Goal: Task Accomplishment & Management: Use online tool/utility

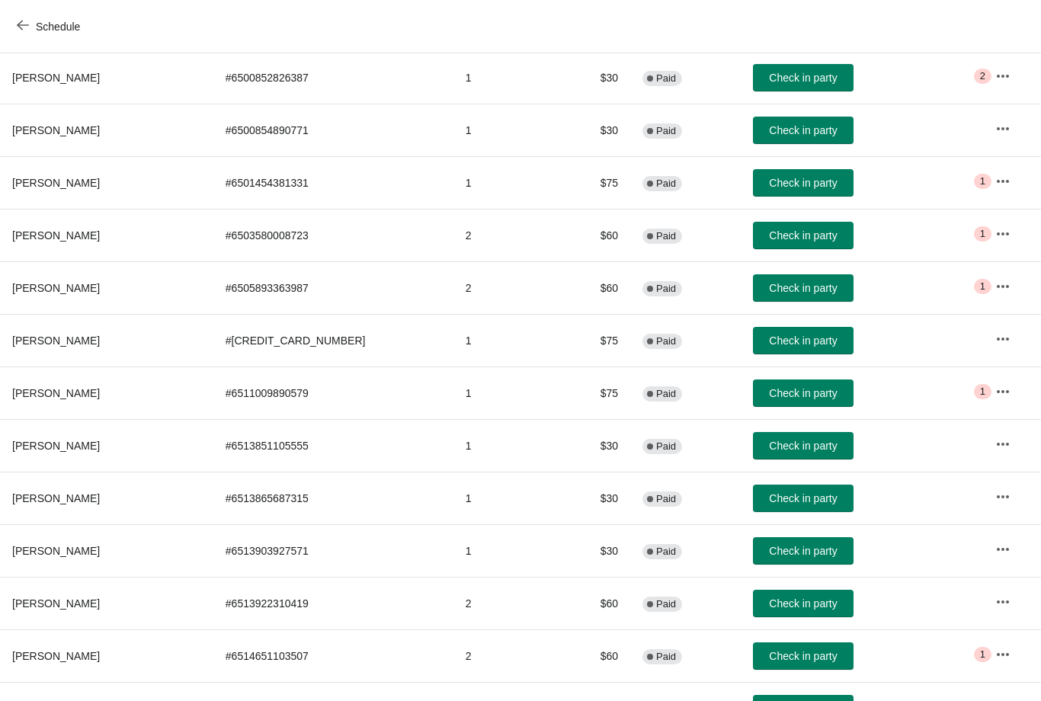
scroll to position [360, 0]
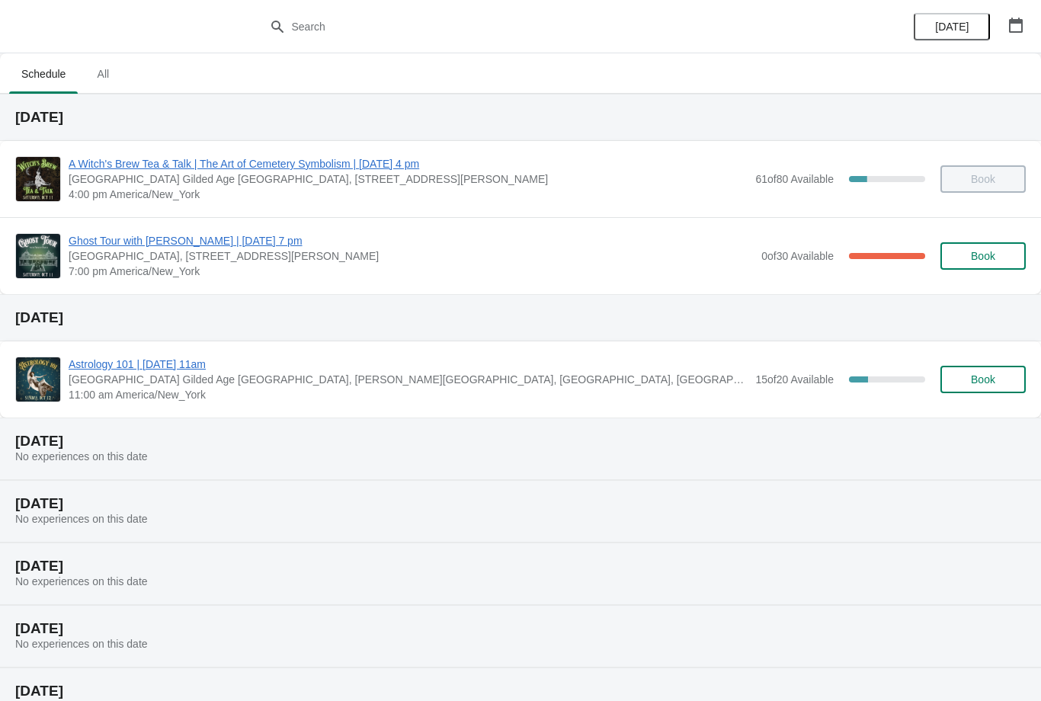
click at [335, 246] on span "Ghost Tour with [PERSON_NAME] | [DATE] 7 pm" at bounding box center [411, 240] width 685 height 15
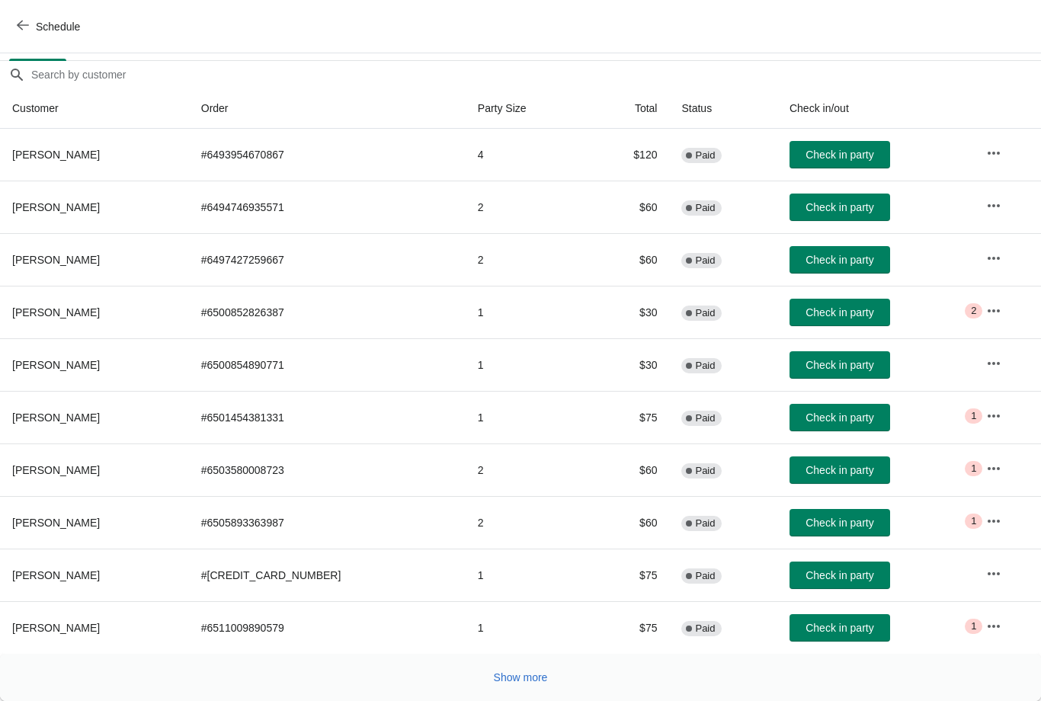
scroll to position [124, 0]
click at [522, 683] on span "Show more" at bounding box center [521, 677] width 54 height 12
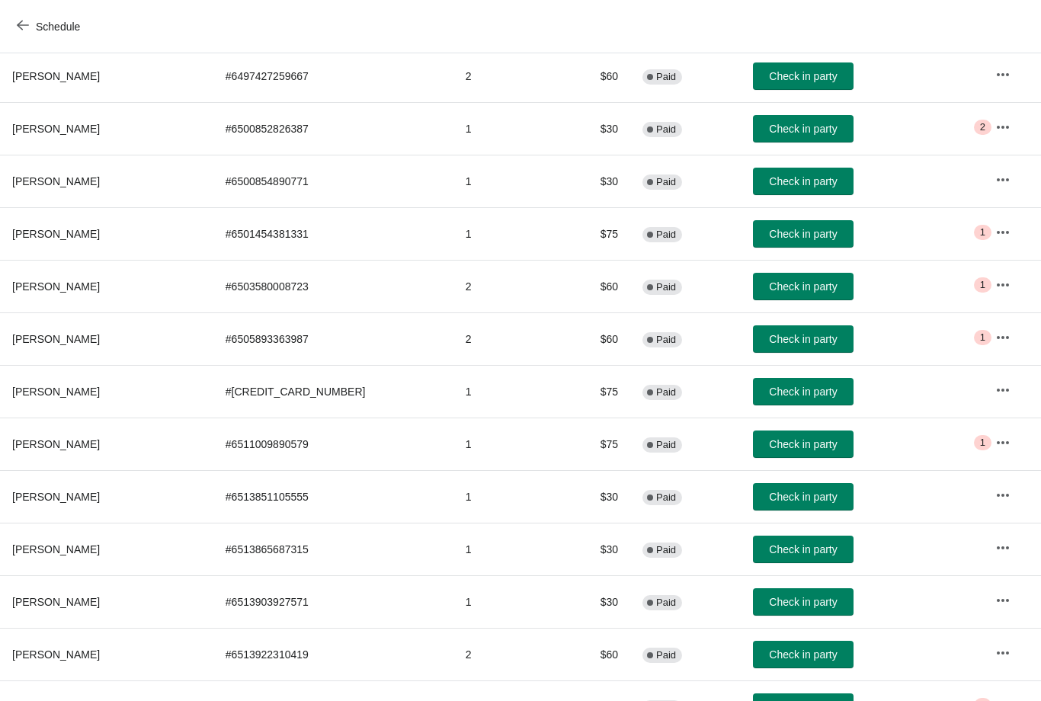
scroll to position [306, 0]
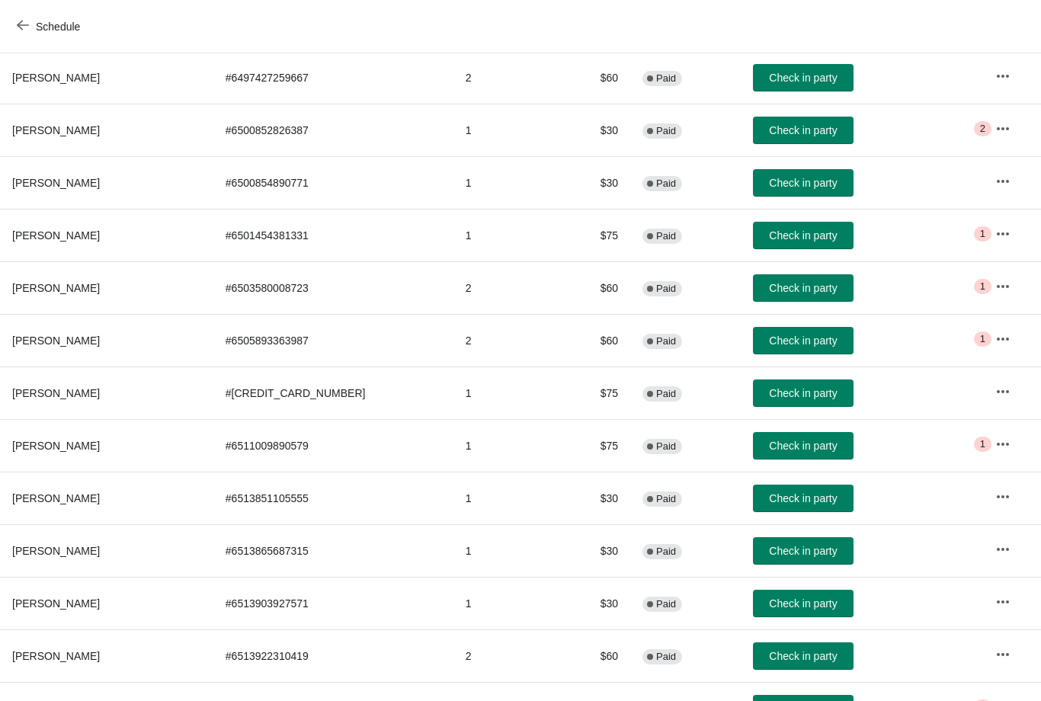
click at [769, 236] on span "Check in party" at bounding box center [803, 235] width 68 height 12
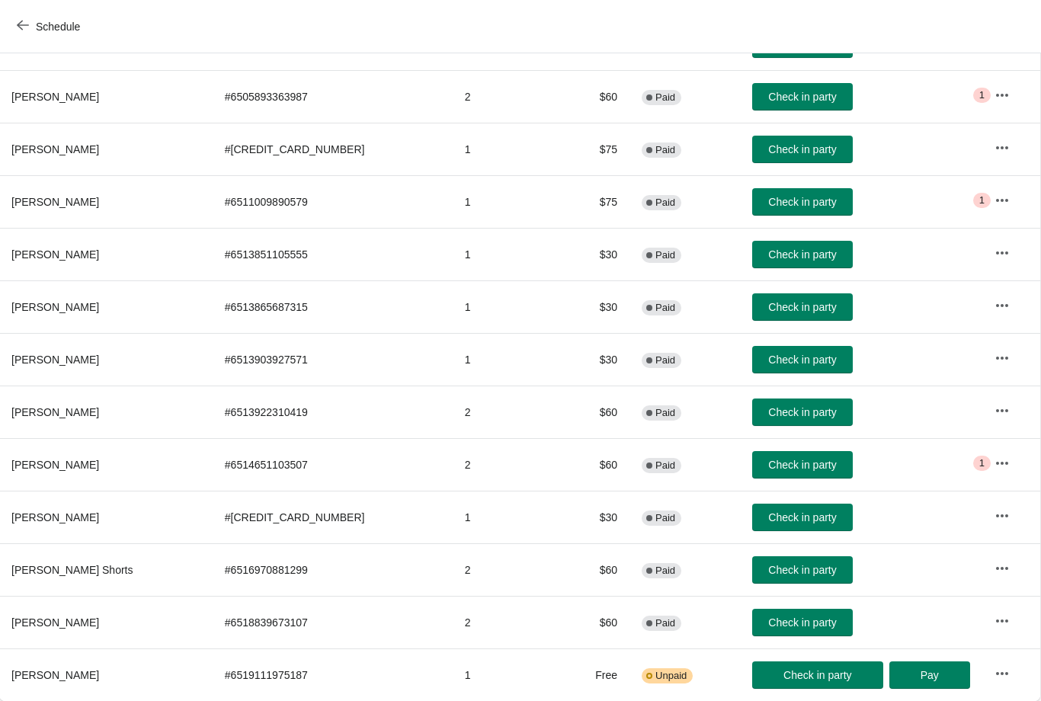
scroll to position [550, 1]
click at [768, 568] on span "Check in party" at bounding box center [802, 570] width 68 height 12
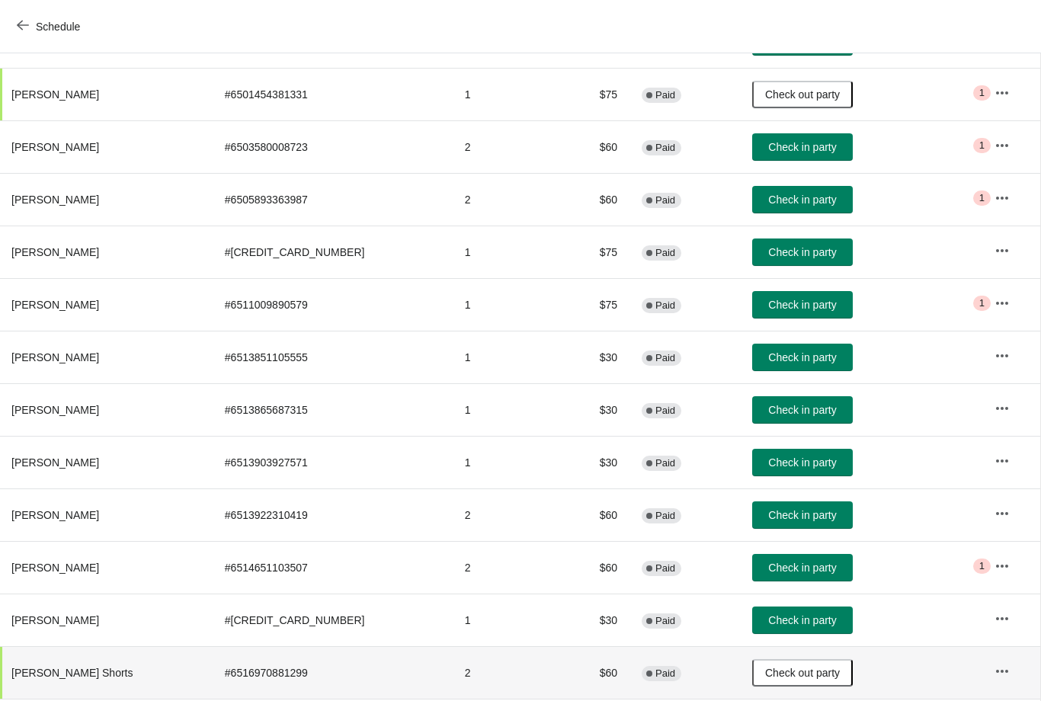
scroll to position [450, 1]
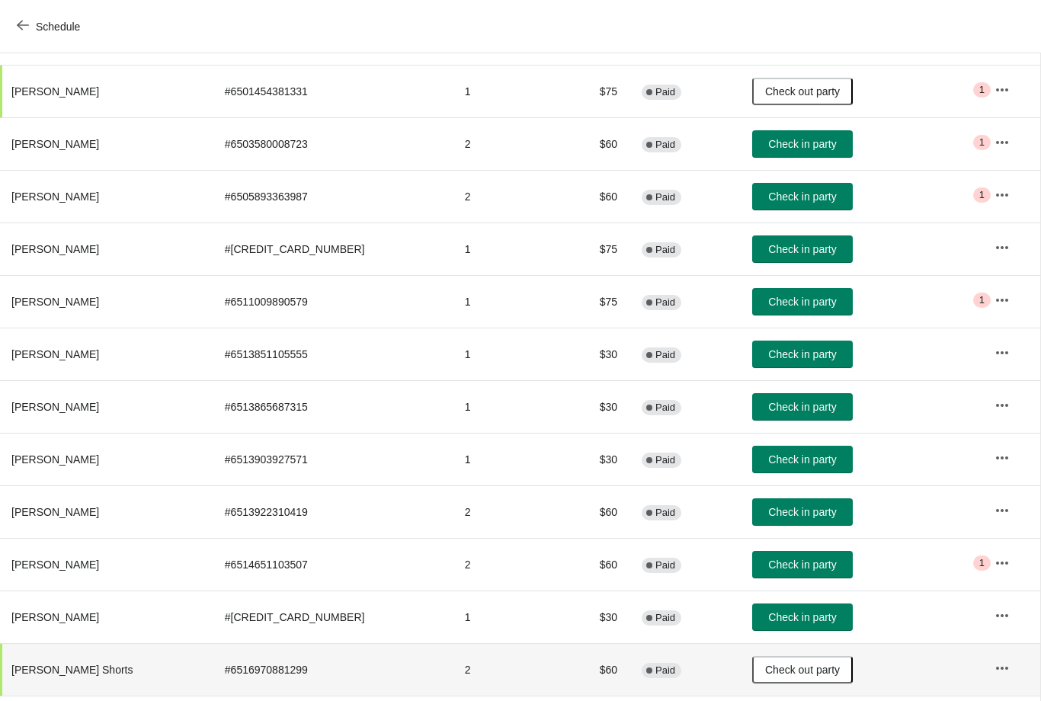
click at [758, 207] on button "Check in party" at bounding box center [802, 196] width 101 height 27
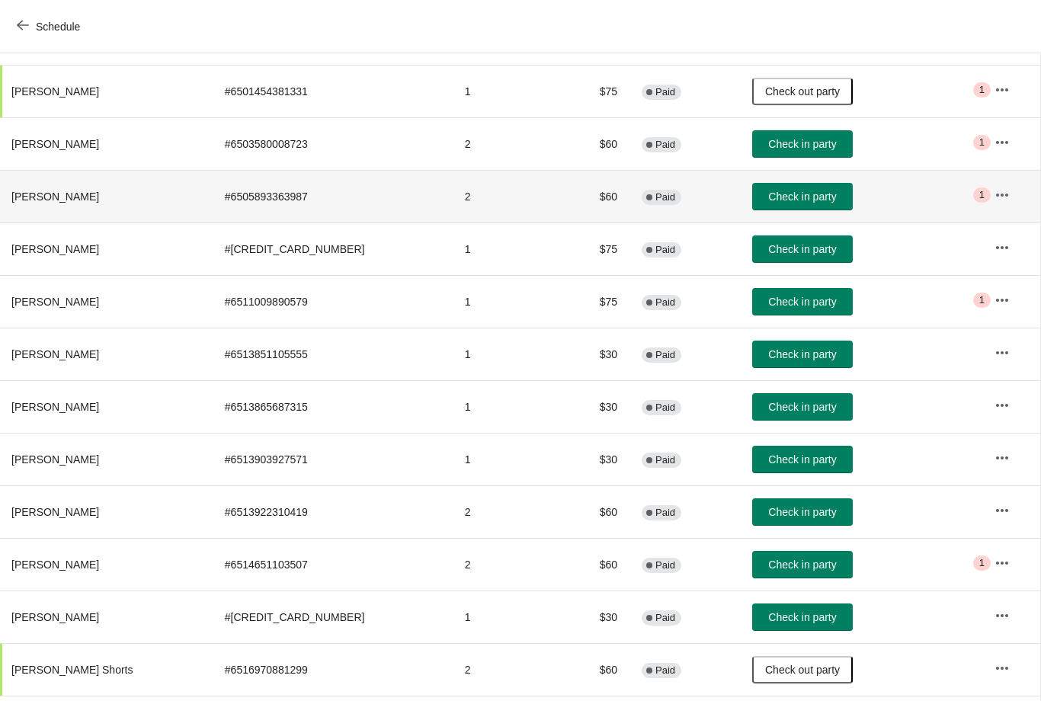
click at [768, 196] on span "Check in party" at bounding box center [802, 196] width 68 height 12
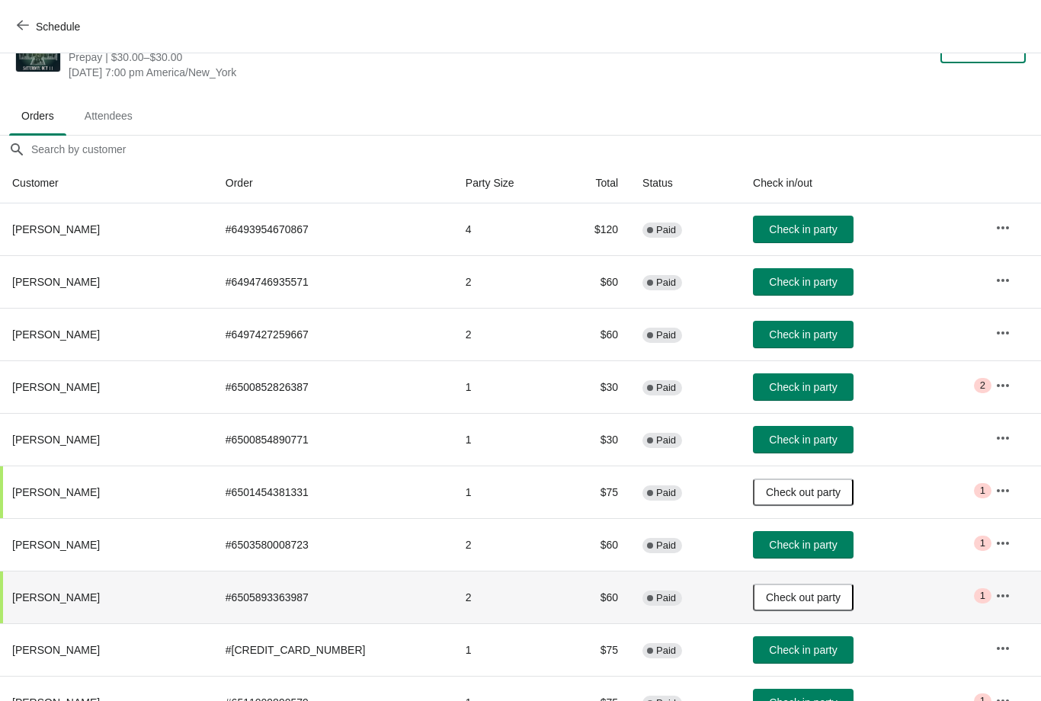
scroll to position [49, 0]
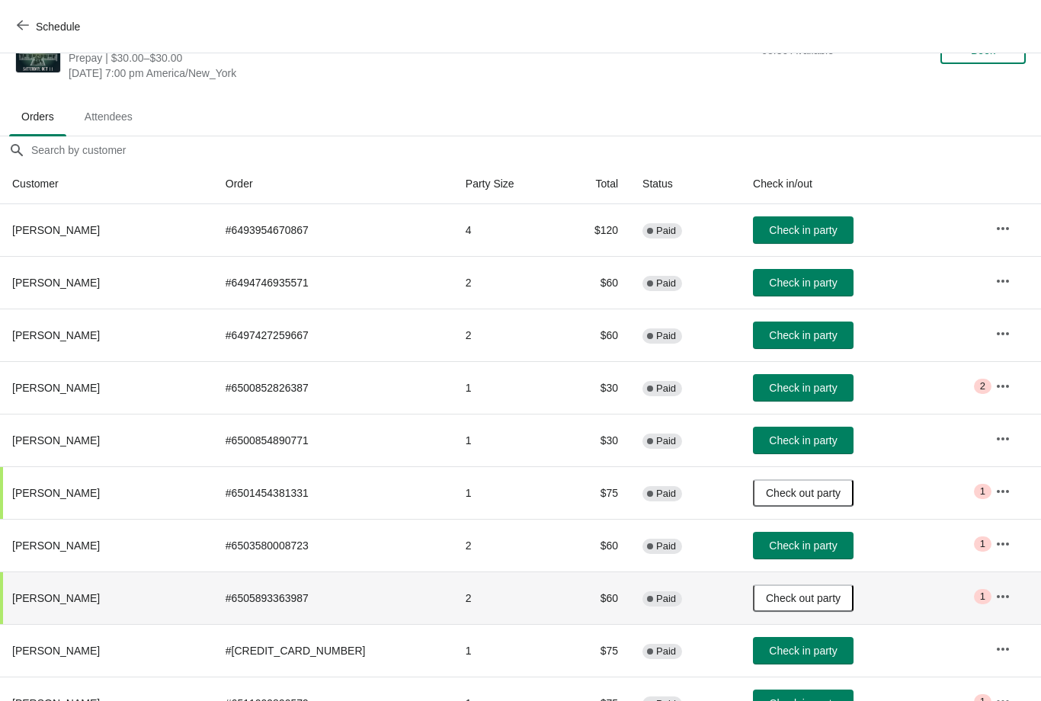
click at [769, 392] on span "Check in party" at bounding box center [803, 388] width 68 height 12
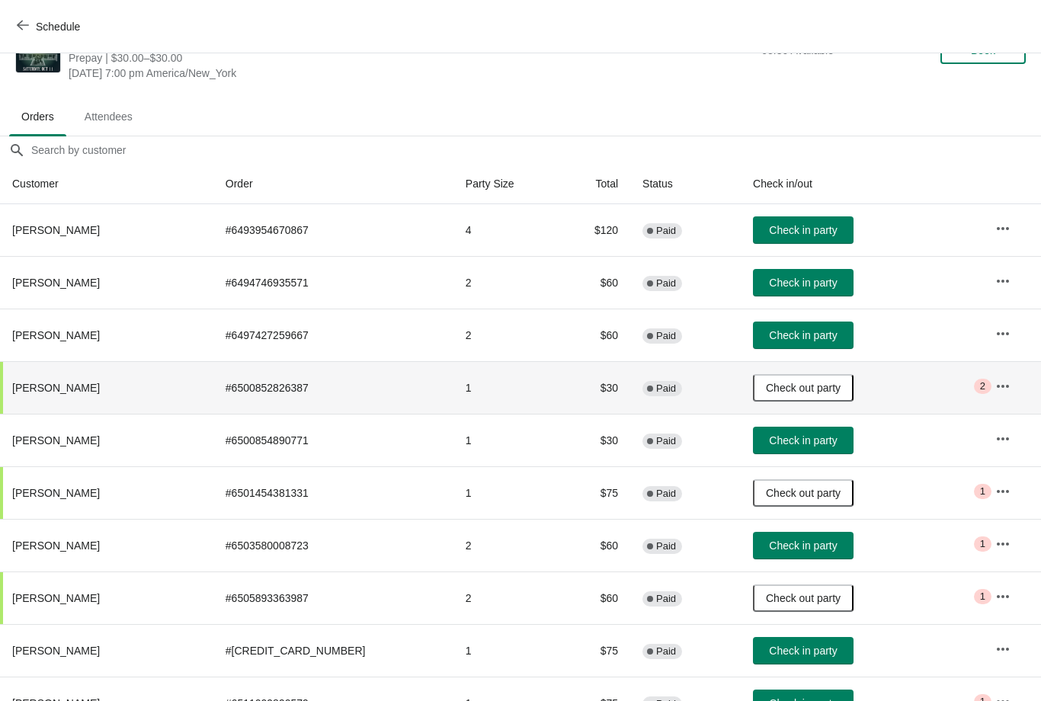
click at [769, 440] on span "Check in party" at bounding box center [803, 440] width 68 height 12
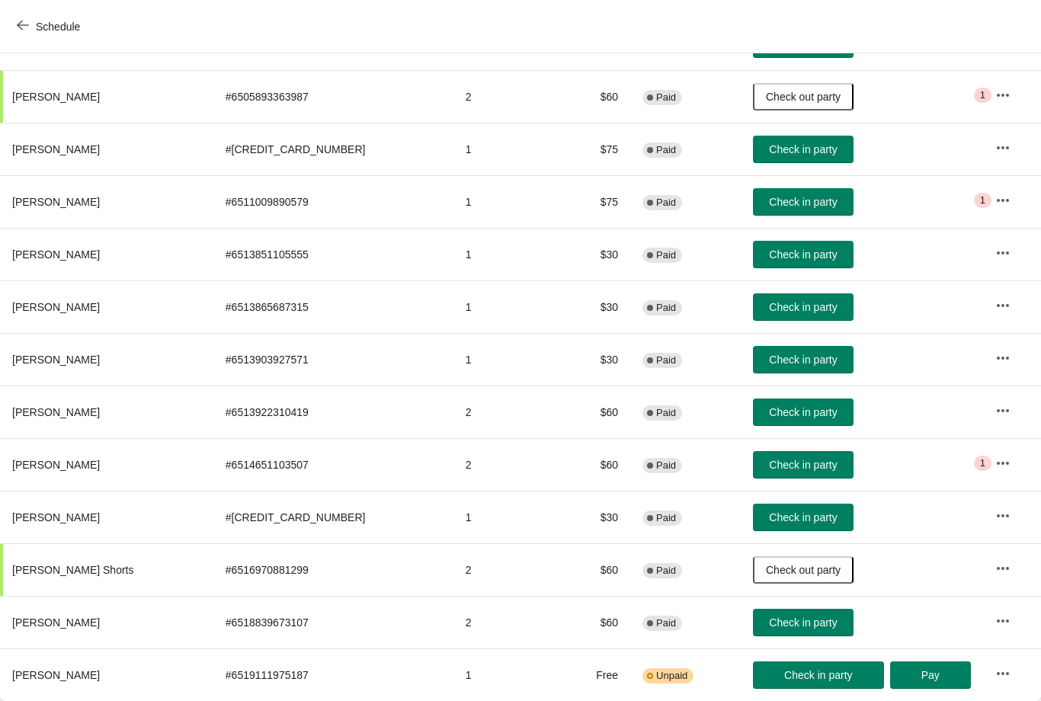
scroll to position [550, 0]
click at [769, 523] on span "Check in party" at bounding box center [803, 517] width 68 height 12
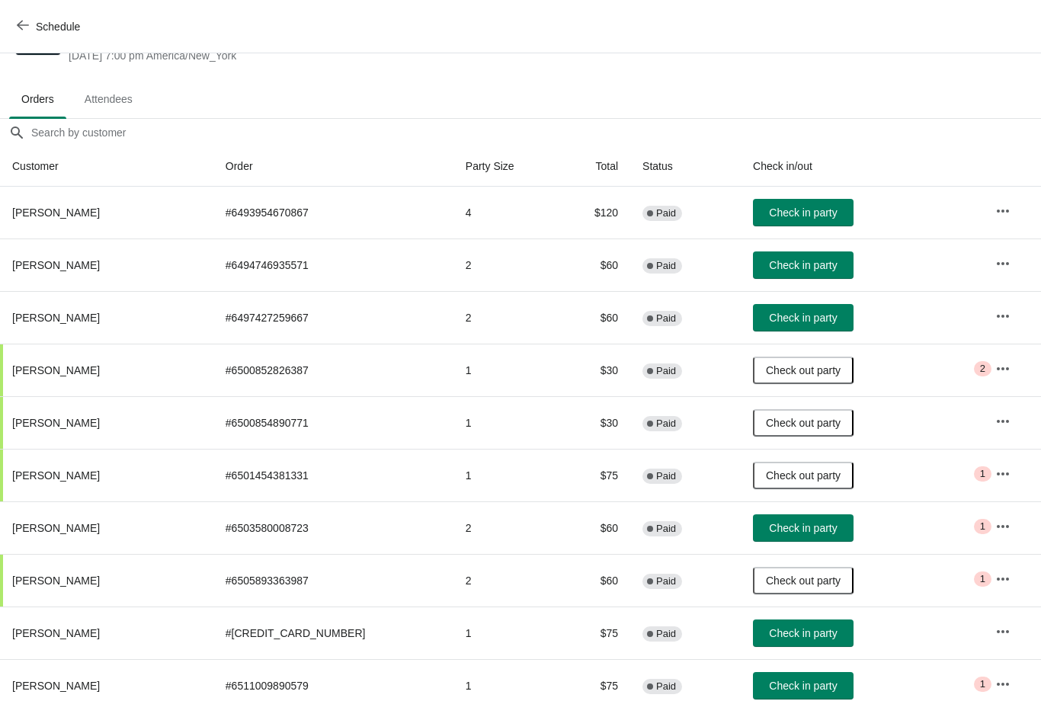
scroll to position [66, 0]
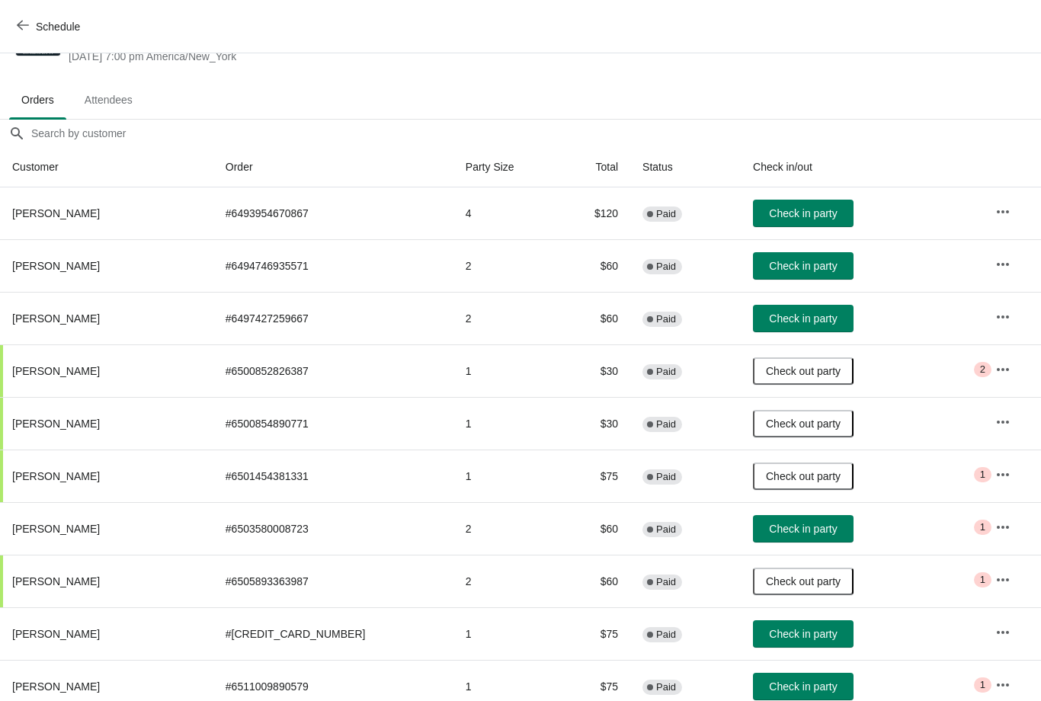
click at [769, 261] on span "Check in party" at bounding box center [803, 266] width 68 height 12
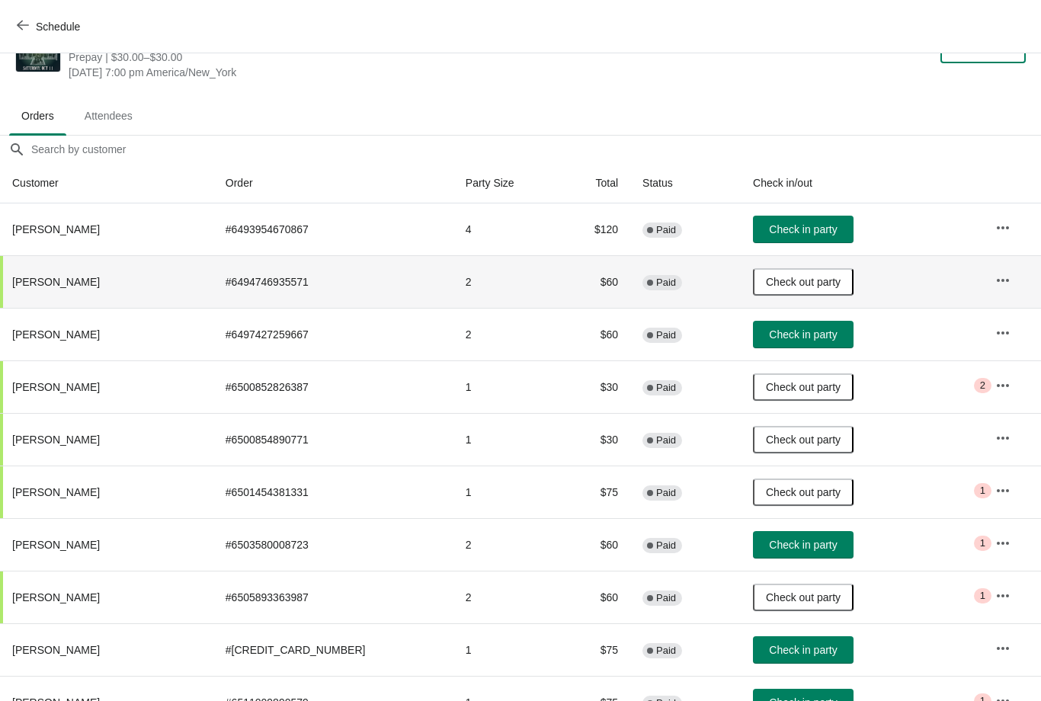
scroll to position [50, 0]
click at [769, 547] on span "Check in party" at bounding box center [803, 545] width 68 height 12
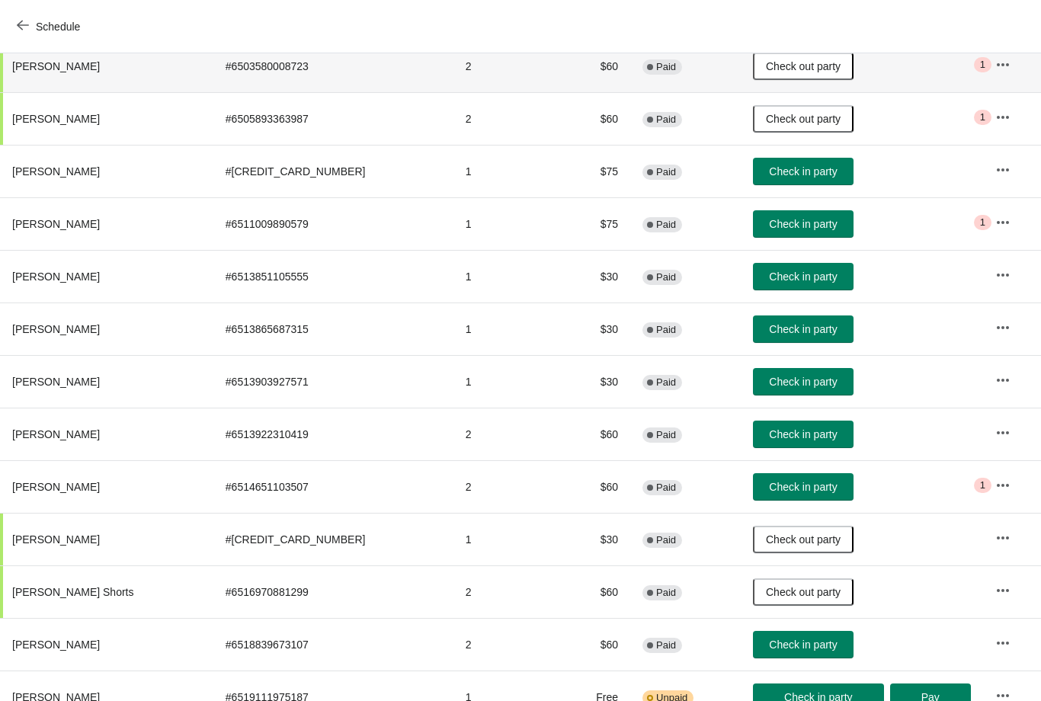
scroll to position [528, 1]
click at [752, 443] on button "Check in party" at bounding box center [802, 434] width 101 height 27
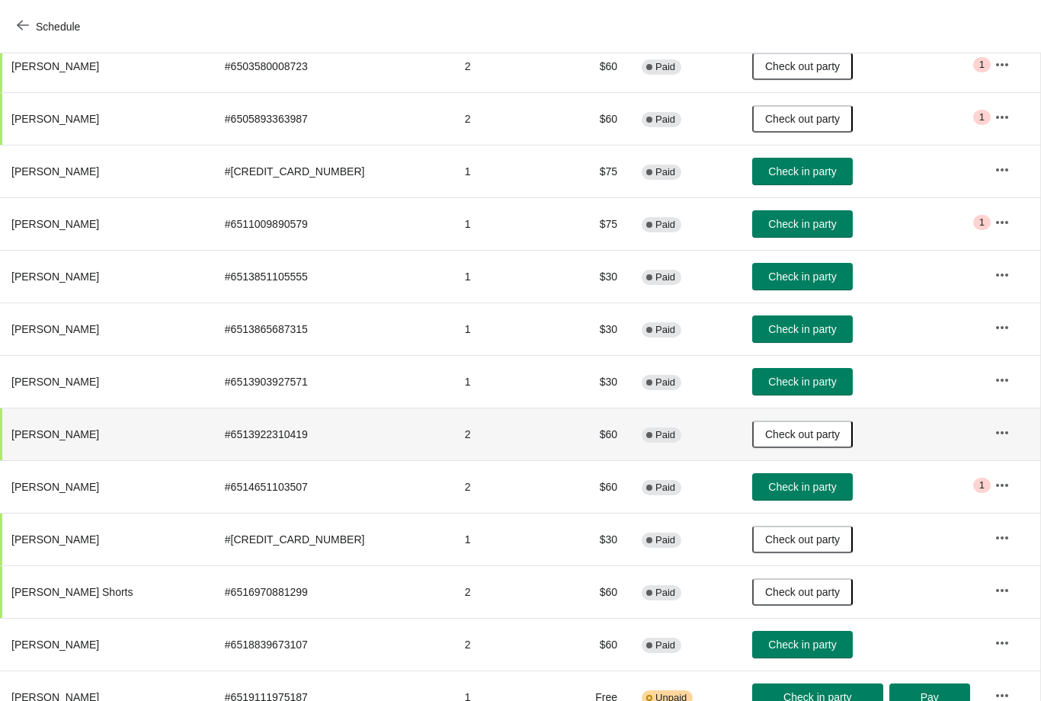
click at [768, 282] on span "Check in party" at bounding box center [802, 276] width 68 height 12
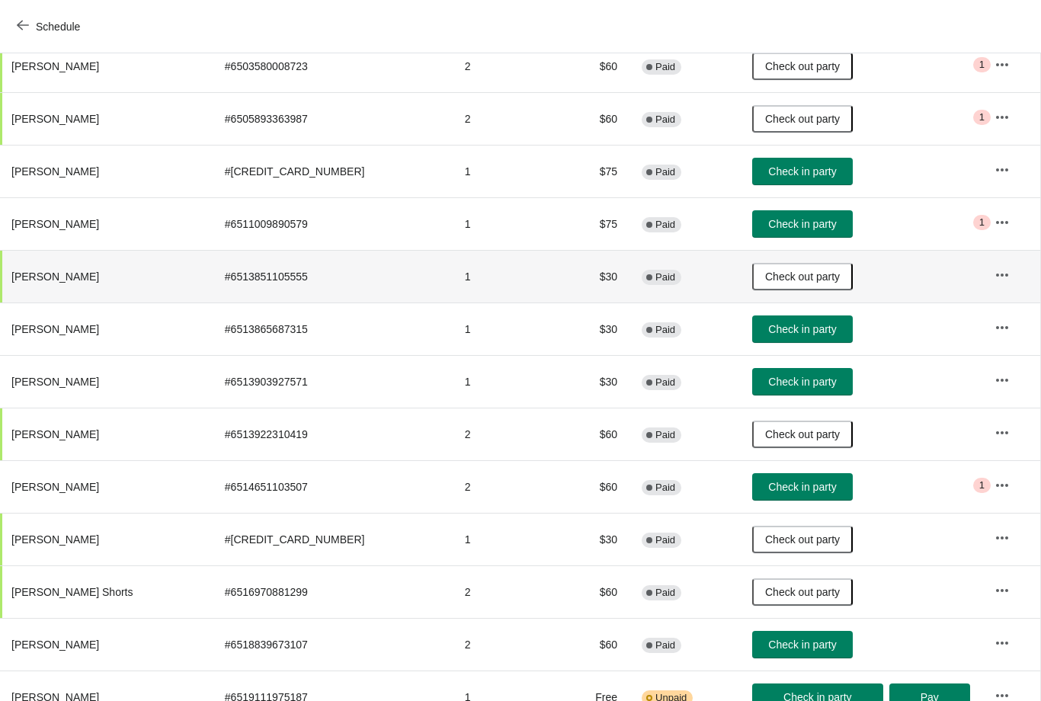
click at [768, 325] on span "Check in party" at bounding box center [802, 329] width 68 height 12
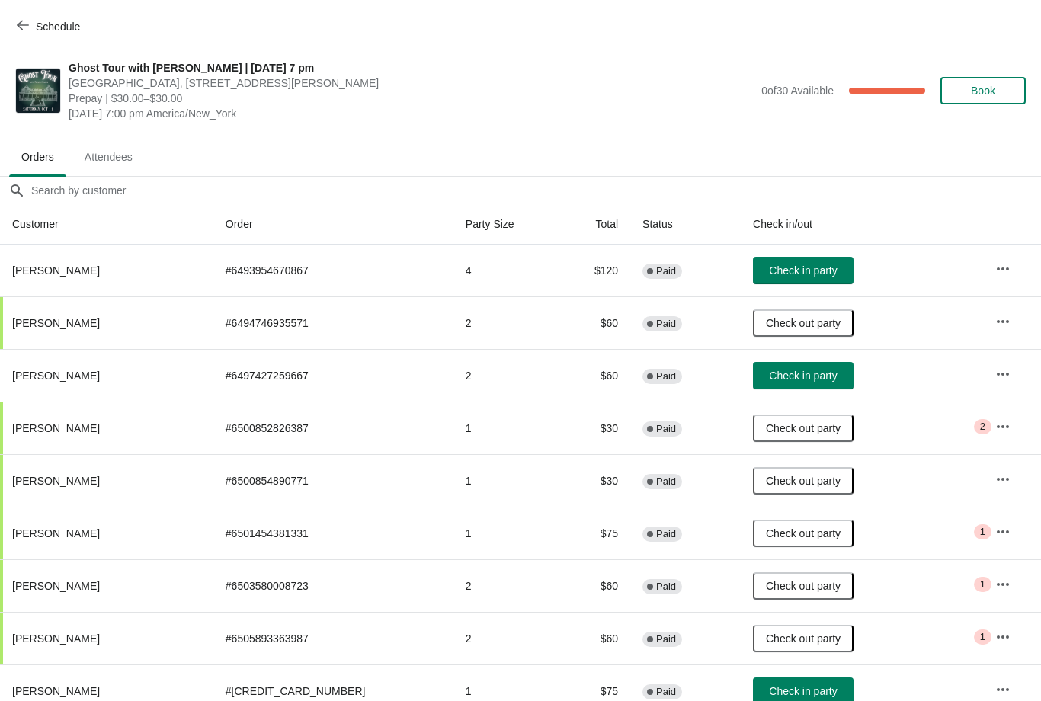
scroll to position [10, 0]
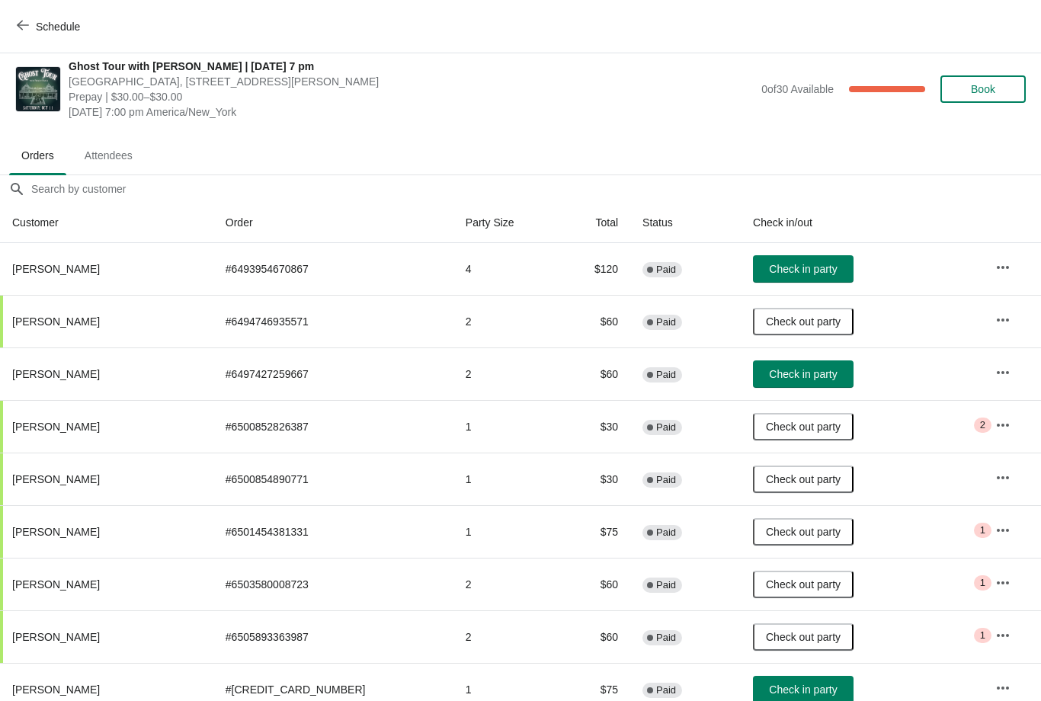
click at [769, 375] on span "Check in party" at bounding box center [803, 374] width 68 height 12
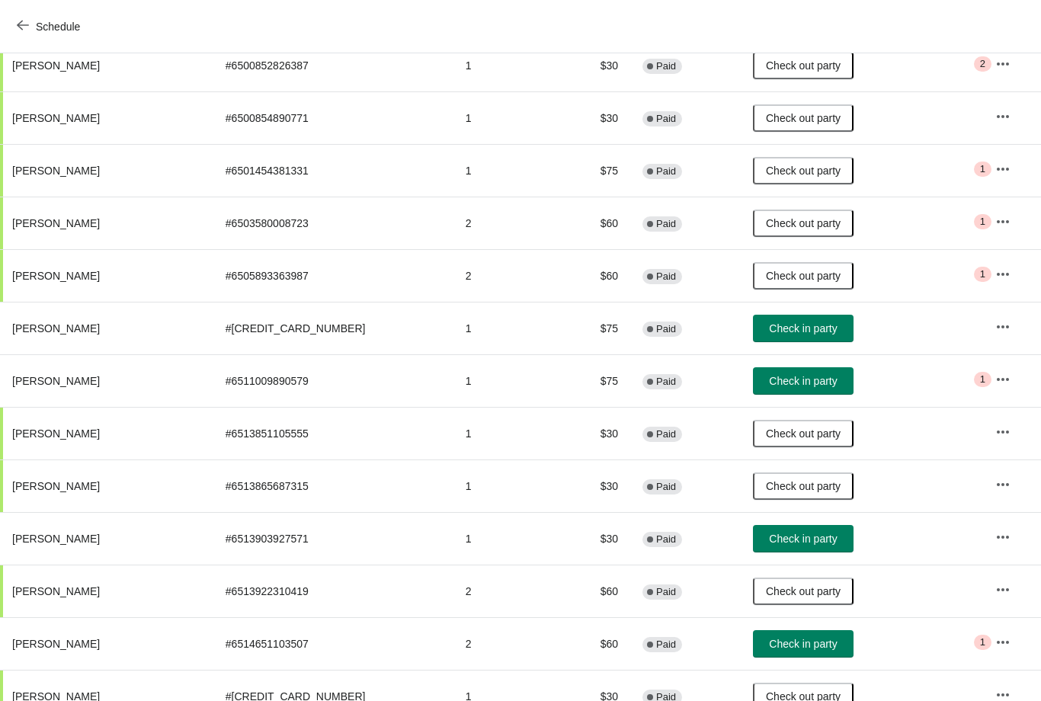
scroll to position [371, 0]
click at [769, 539] on span "Check in party" at bounding box center [803, 539] width 68 height 12
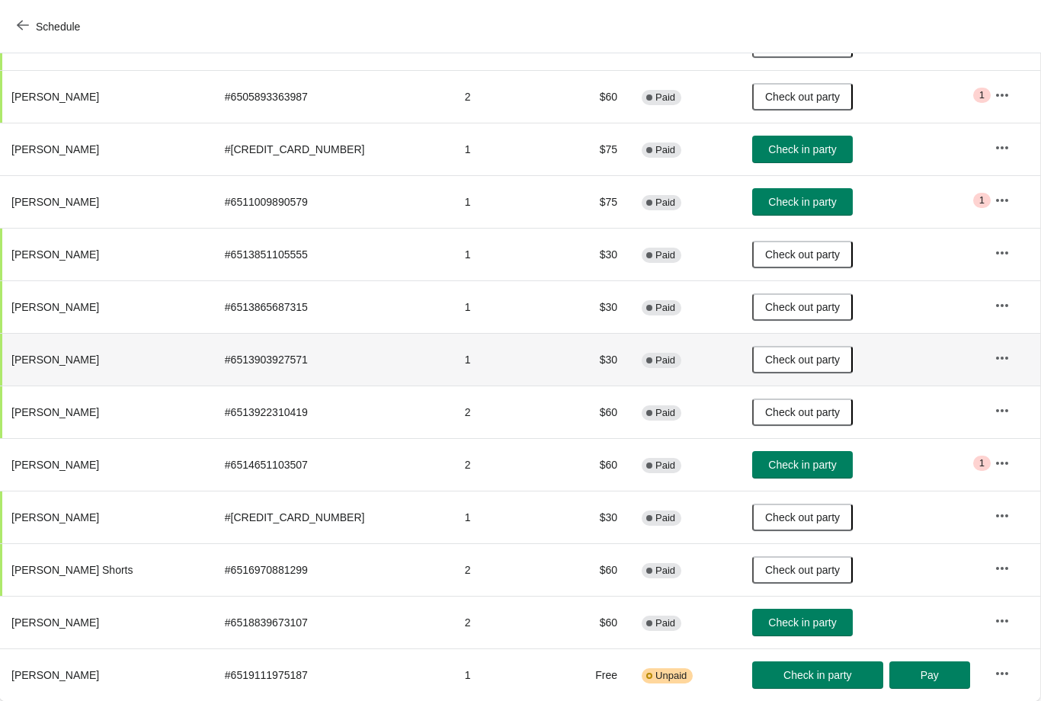
scroll to position [550, 1]
click at [768, 625] on span "Check in party" at bounding box center [802, 622] width 68 height 12
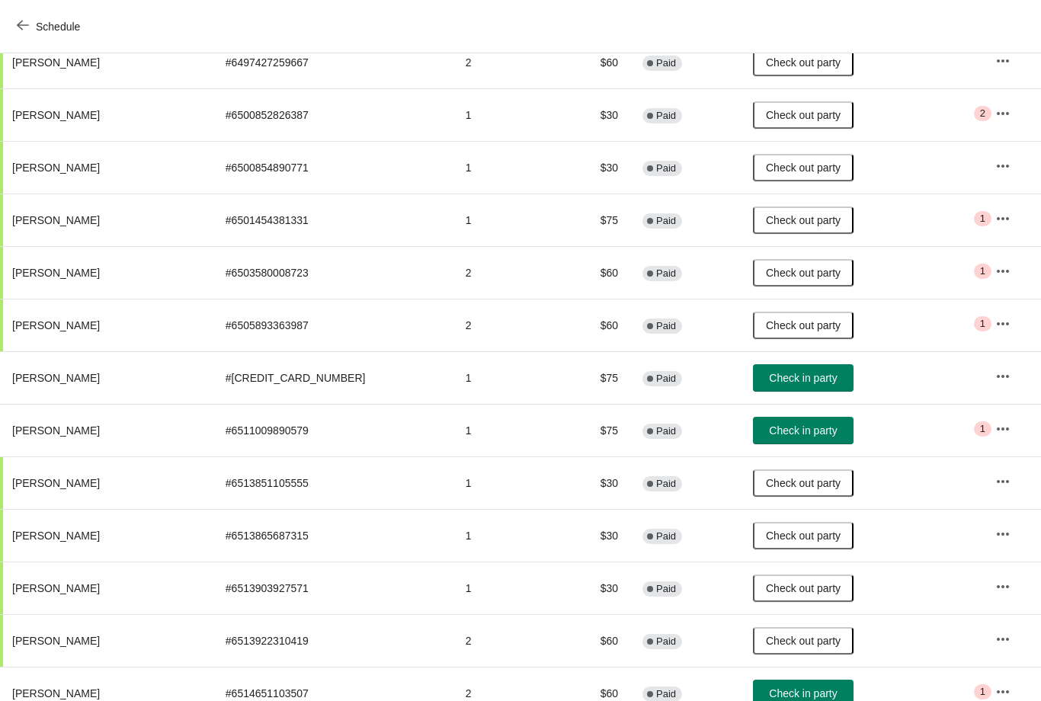
scroll to position [321, 0]
click at [769, 383] on span "Check in party" at bounding box center [803, 378] width 68 height 12
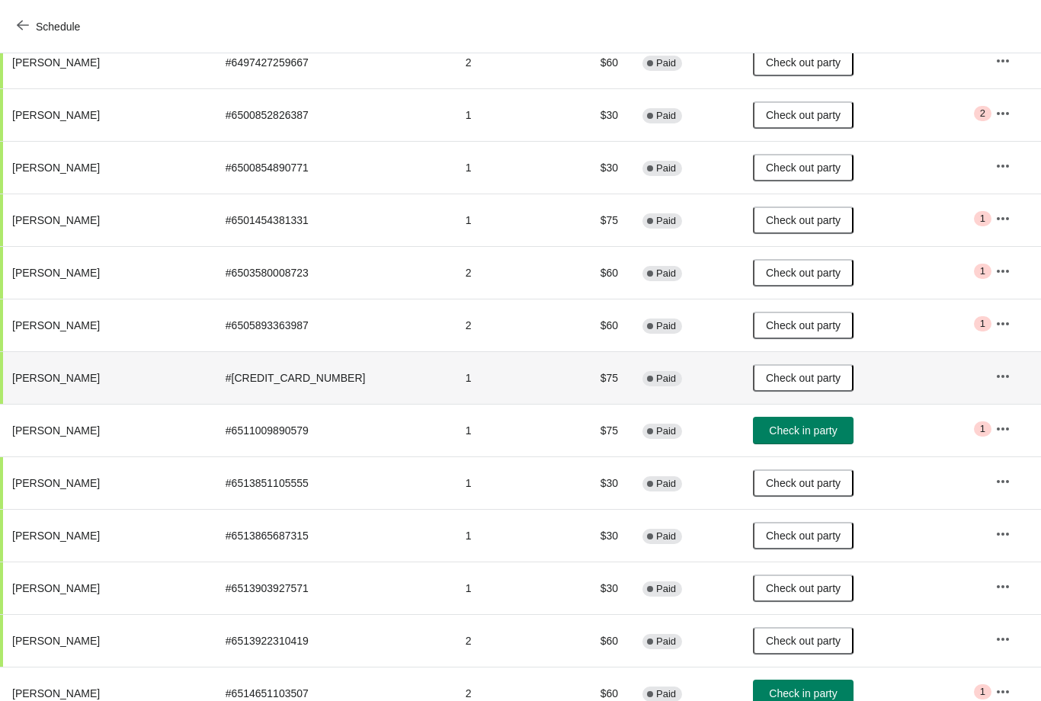
click at [769, 430] on span "Check in party" at bounding box center [803, 430] width 68 height 12
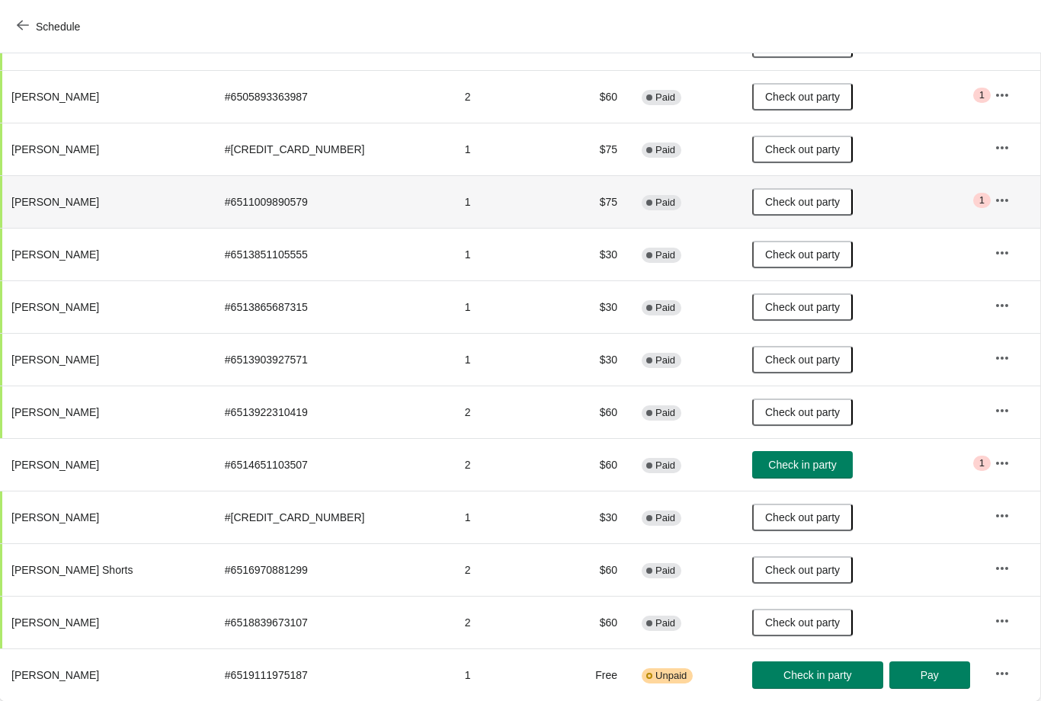
scroll to position [550, 1]
click at [768, 469] on span "Check in party" at bounding box center [802, 465] width 68 height 12
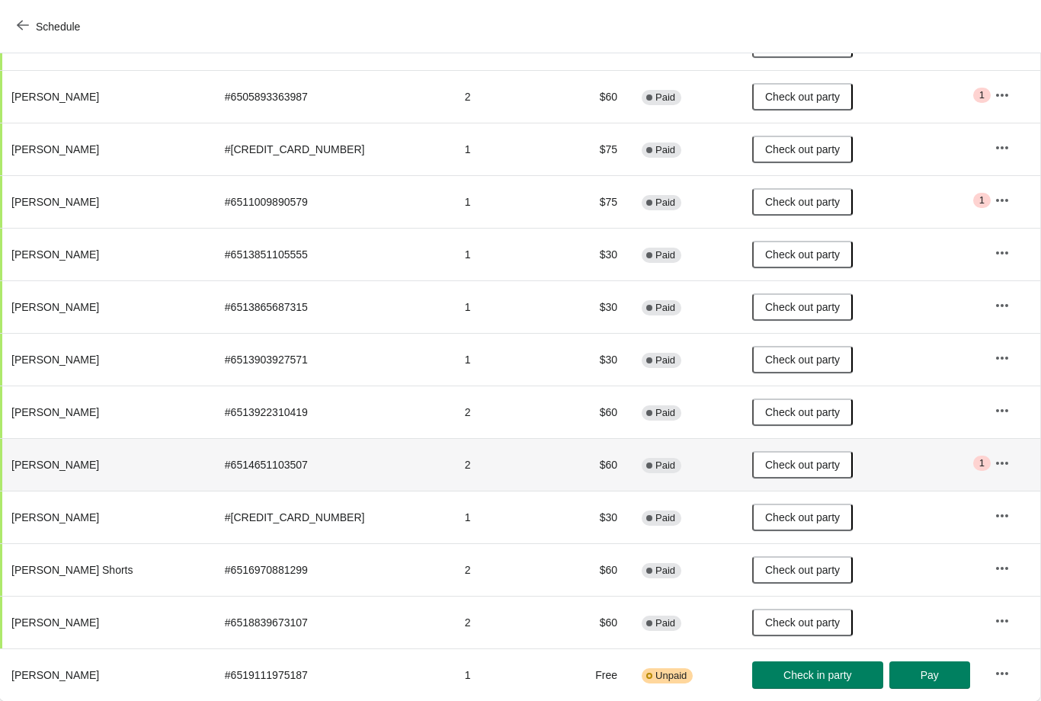
click at [23, 30] on icon "button" at bounding box center [23, 25] width 12 height 12
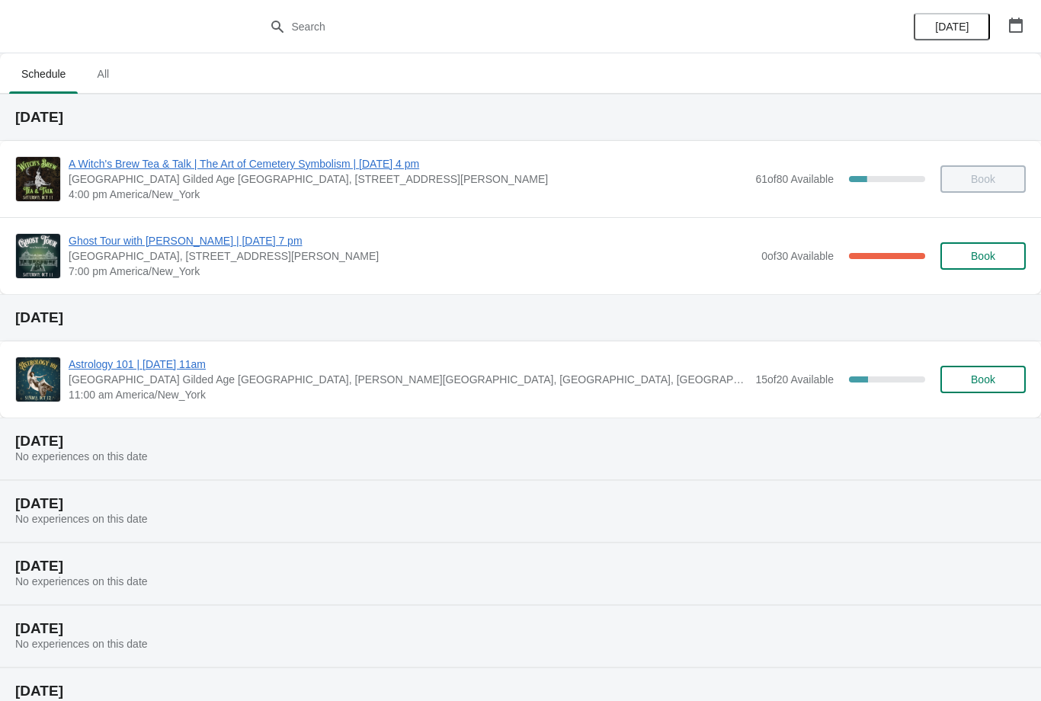
click at [101, 233] on span "Ghost Tour with [PERSON_NAME] | [DATE] 7 pm" at bounding box center [411, 240] width 685 height 15
